Goal: Transaction & Acquisition: Purchase product/service

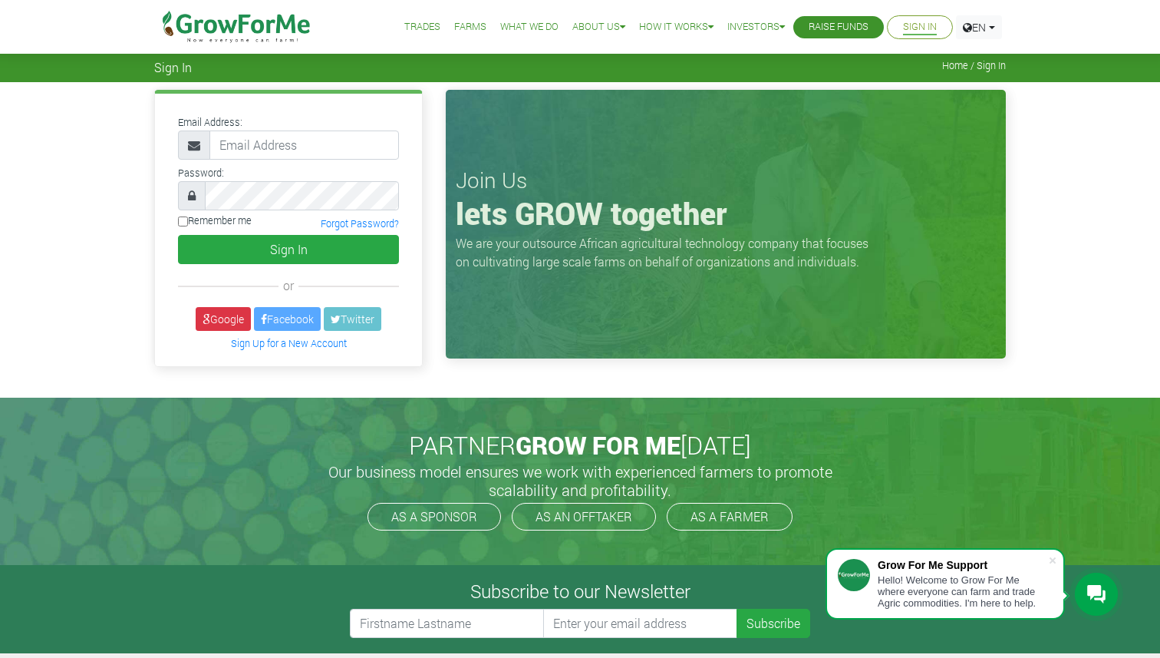
click at [228, 13] on img at bounding box center [236, 27] width 157 height 54
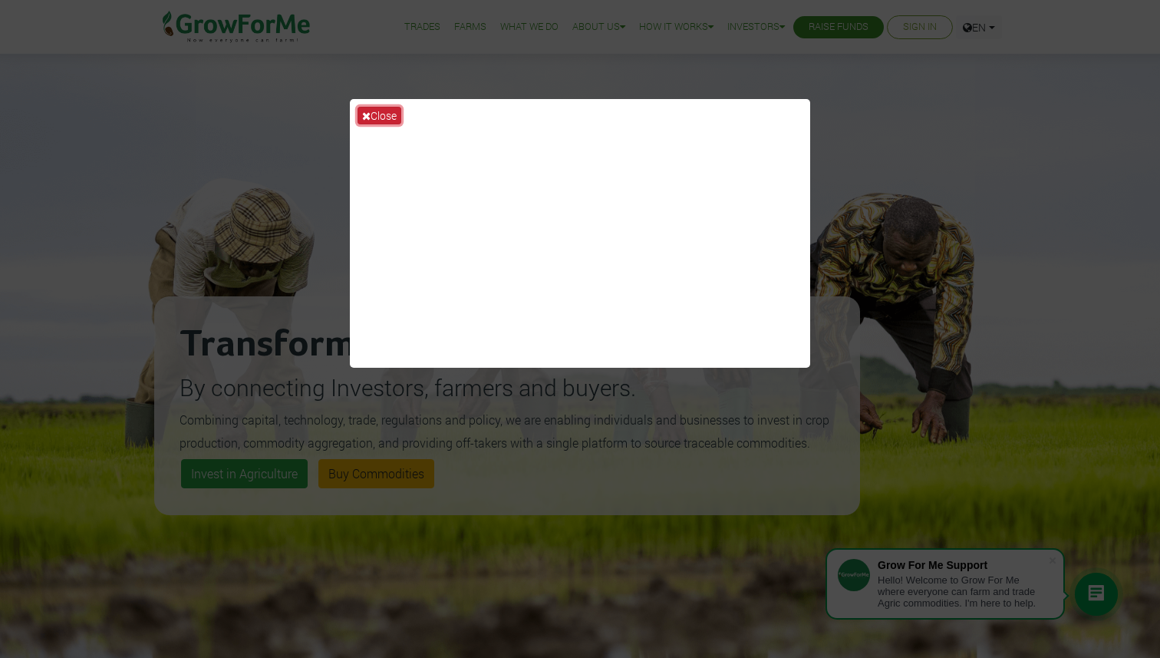
click at [371, 112] on button "Close" at bounding box center [380, 116] width 44 height 18
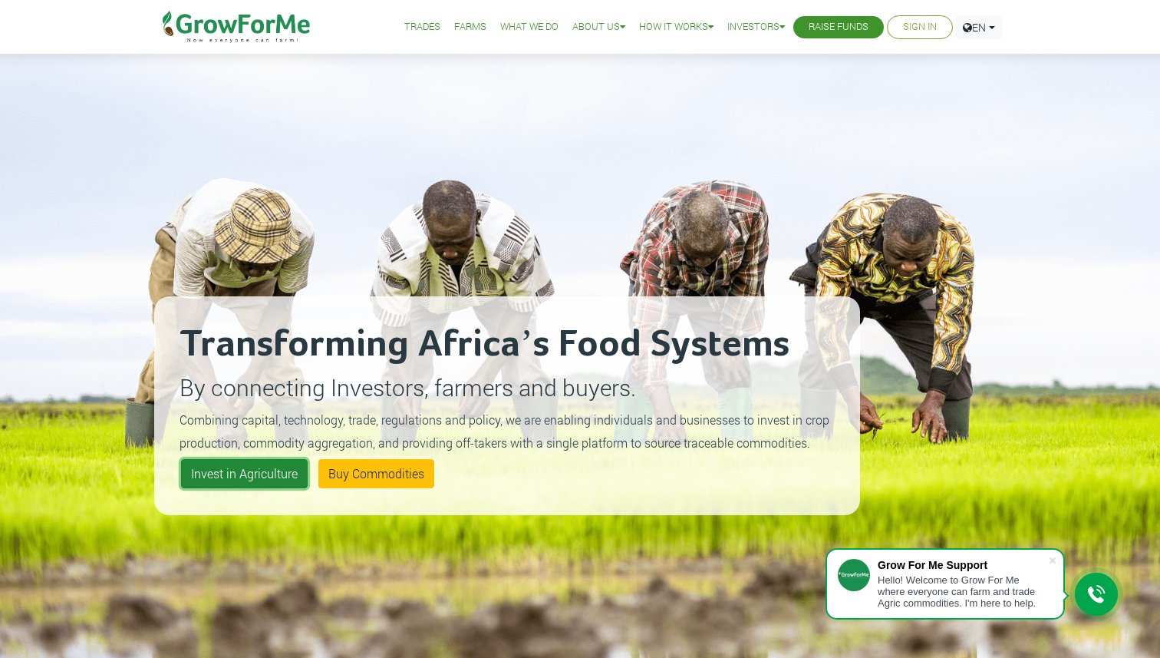
click at [238, 483] on link "Invest in Agriculture" at bounding box center [244, 473] width 127 height 29
